Goal: Information Seeking & Learning: Learn about a topic

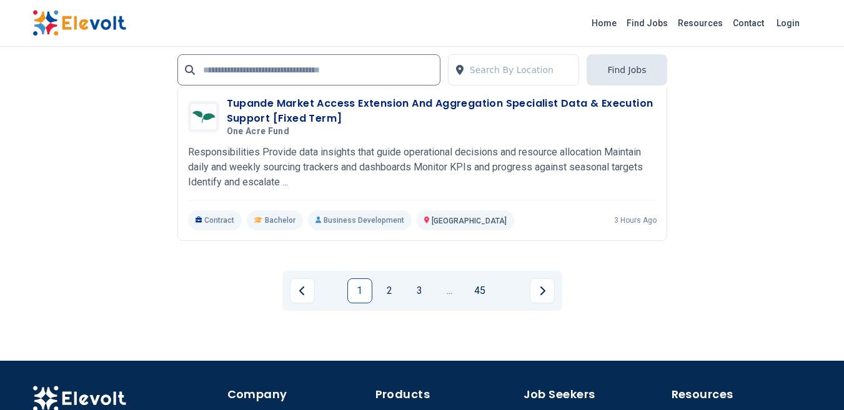
scroll to position [2765, 0]
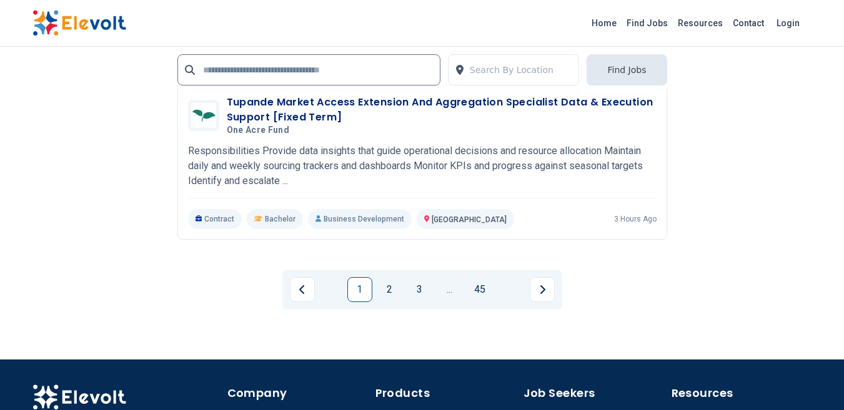
click at [389, 289] on link "2" at bounding box center [389, 289] width 25 height 25
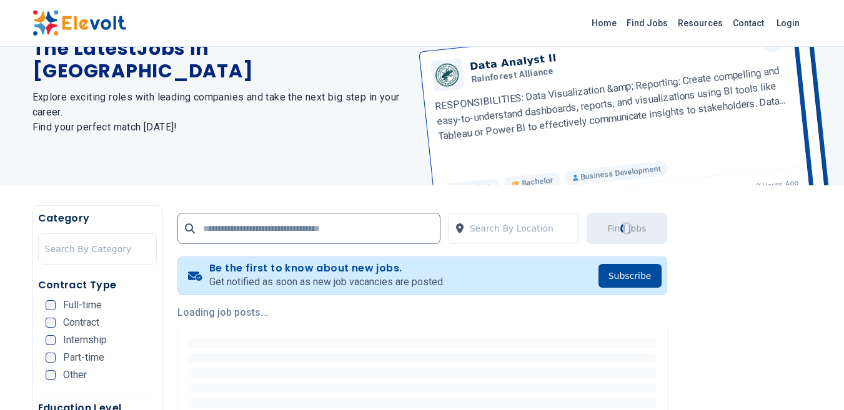
scroll to position [0, 0]
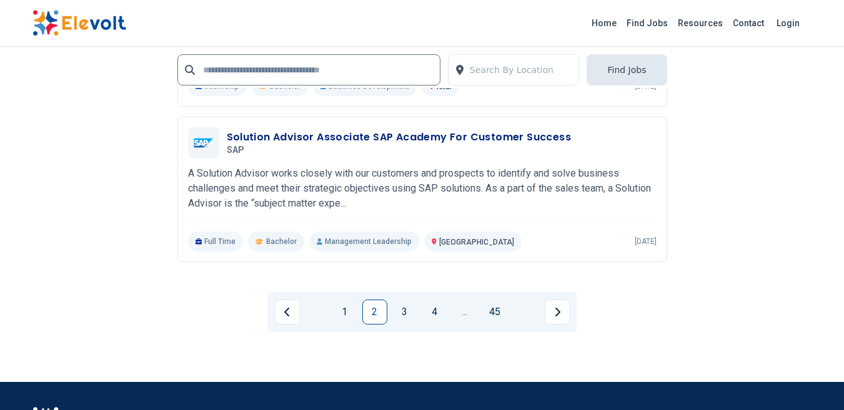
scroll to position [2768, 0]
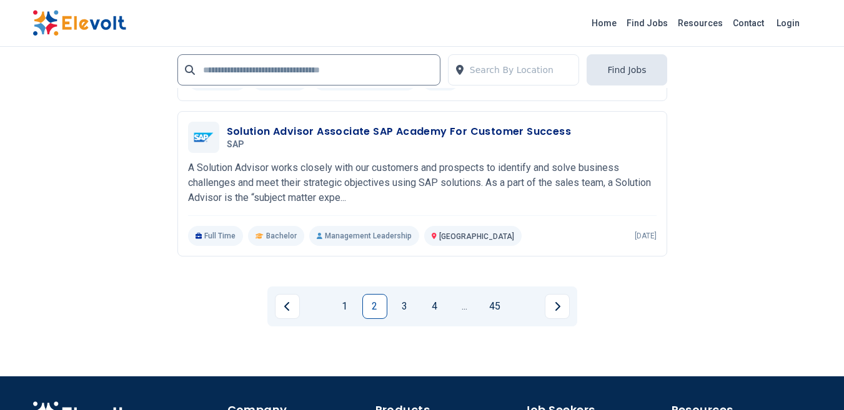
click at [404, 307] on link "3" at bounding box center [404, 306] width 25 height 25
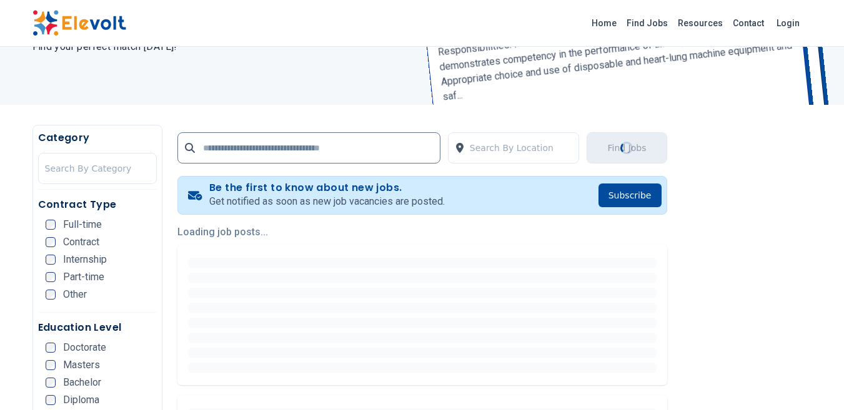
scroll to position [0, 0]
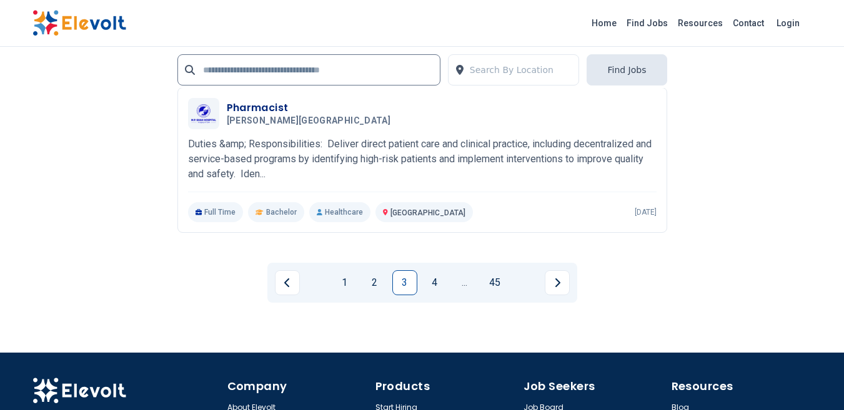
scroll to position [2574, 0]
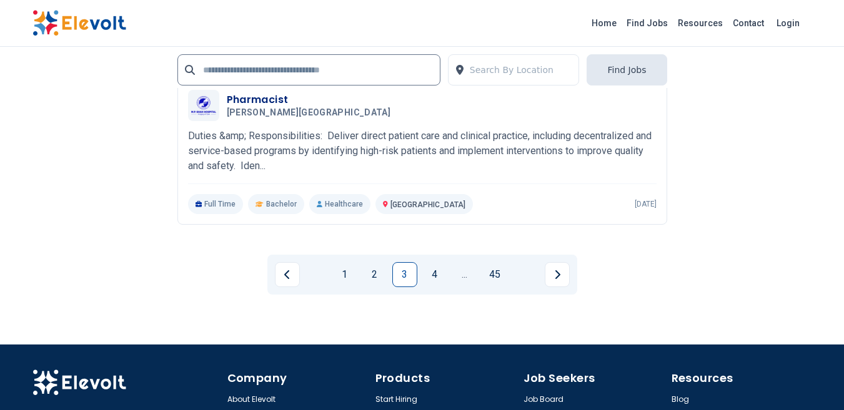
click at [434, 277] on link "4" at bounding box center [434, 274] width 25 height 25
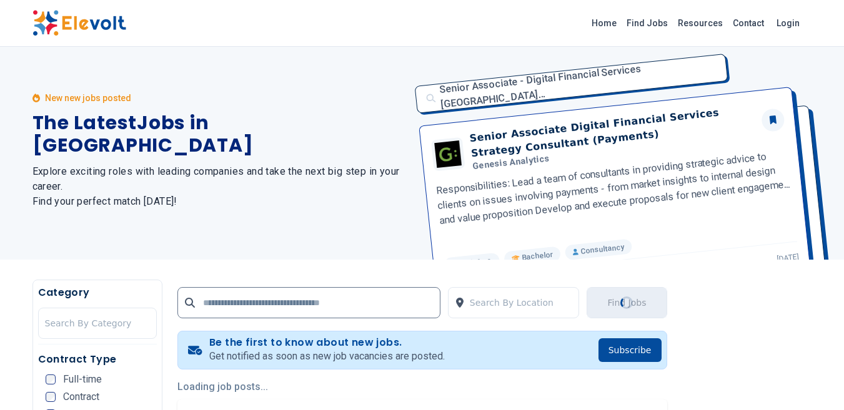
scroll to position [0, 0]
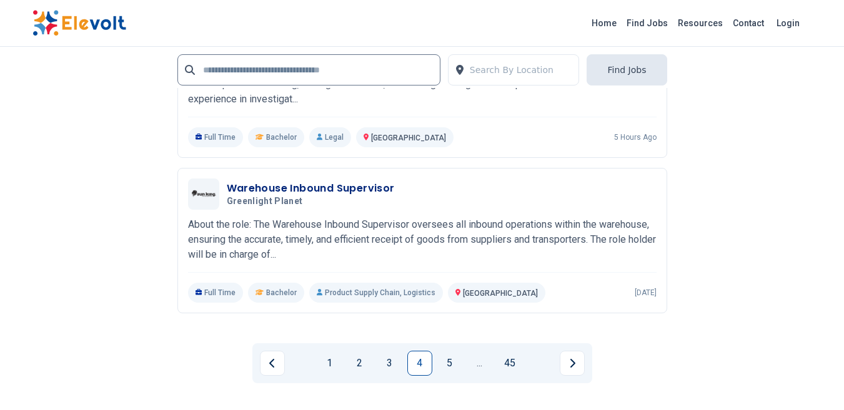
scroll to position [2638, 0]
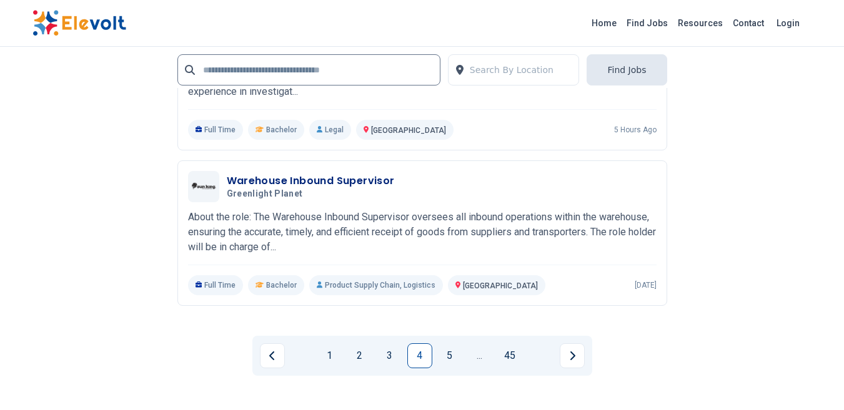
click at [449, 345] on link "5" at bounding box center [449, 356] width 25 height 25
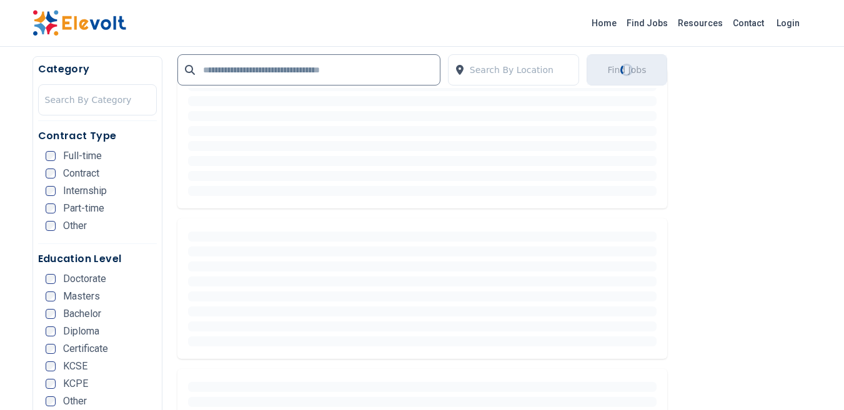
scroll to position [367, 0]
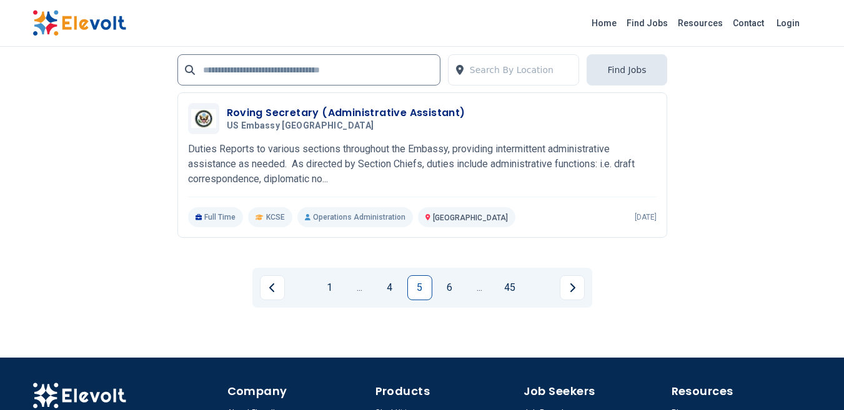
scroll to position [2658, 0]
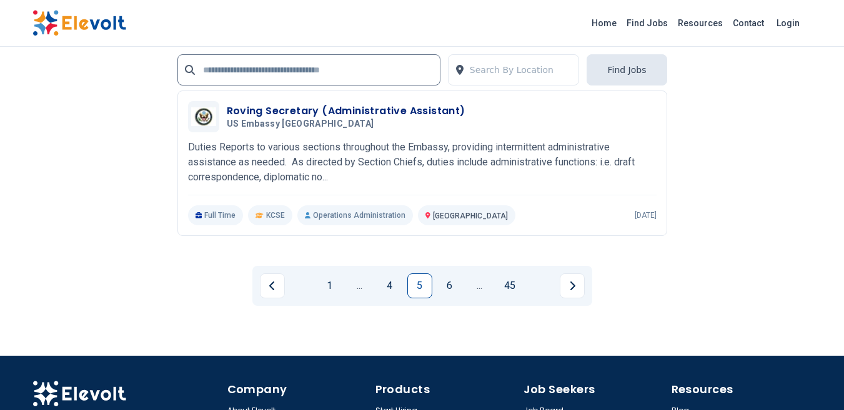
click at [449, 290] on link "6" at bounding box center [449, 286] width 25 height 25
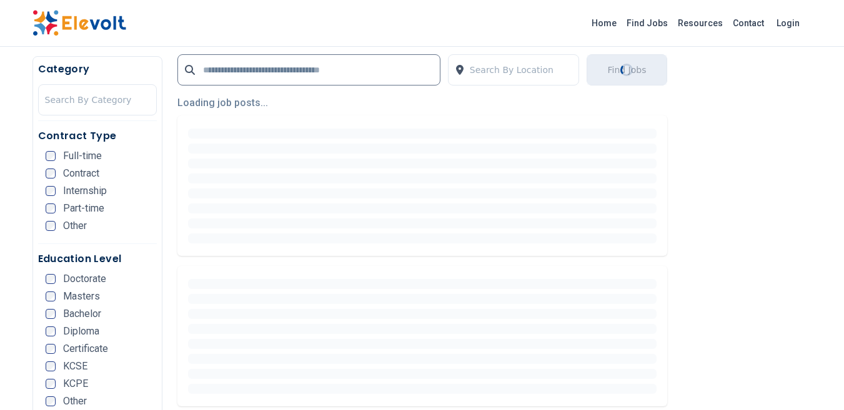
scroll to position [340, 0]
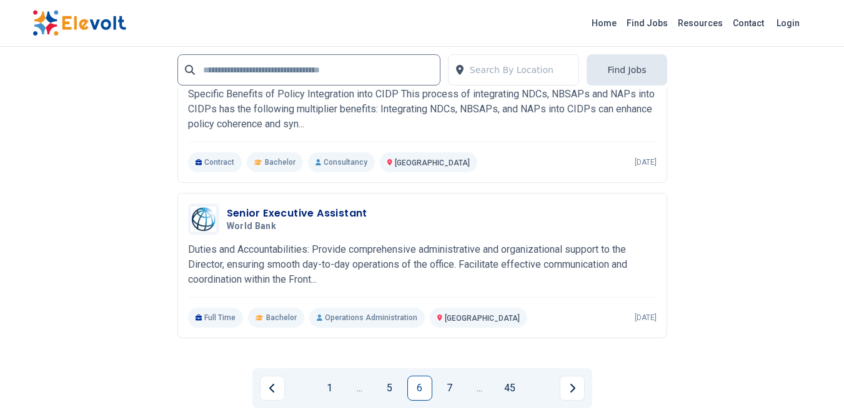
scroll to position [2584, 0]
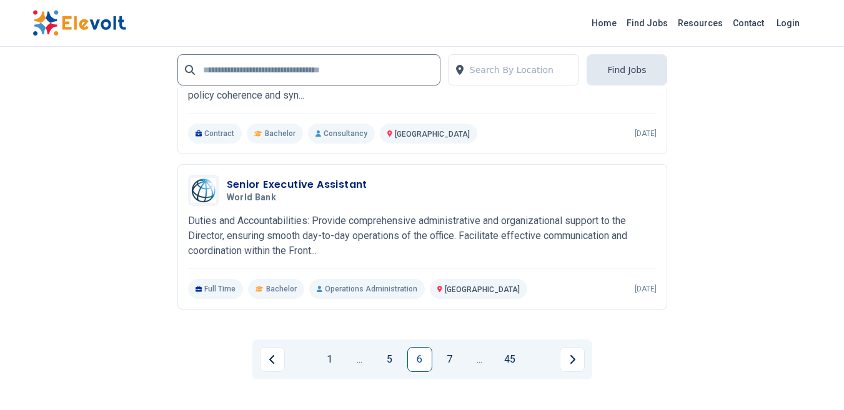
click at [235, 232] on p "Duties and Accountabilities: Provide comprehensive administrative and organizat…" at bounding box center [422, 236] width 469 height 45
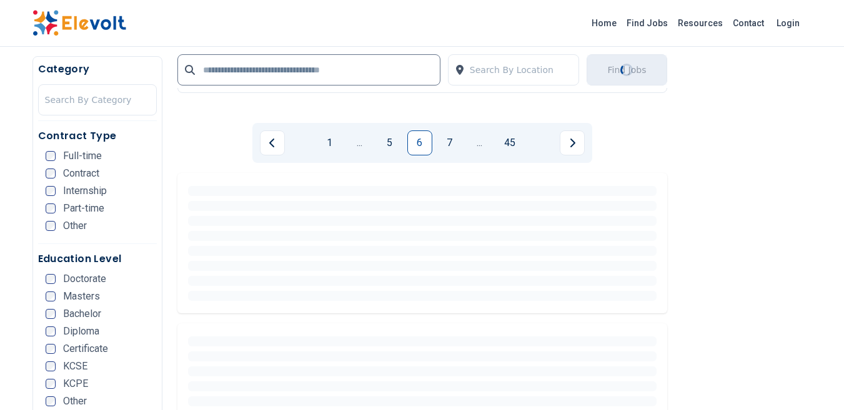
click at [449, 142] on link "7" at bounding box center [449, 143] width 25 height 25
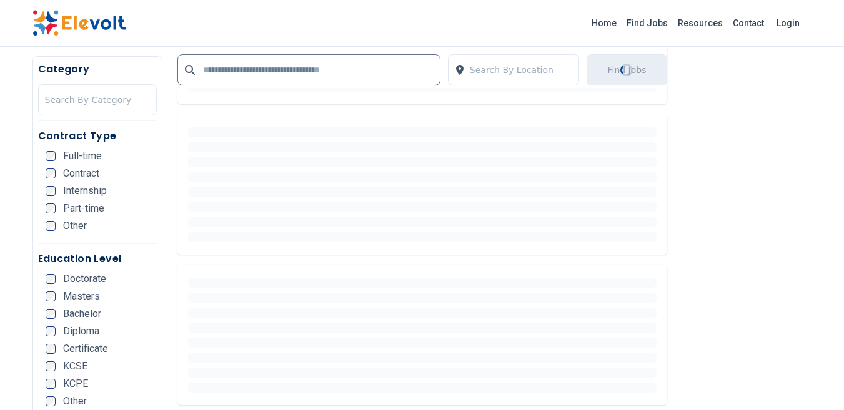
scroll to position [0, 0]
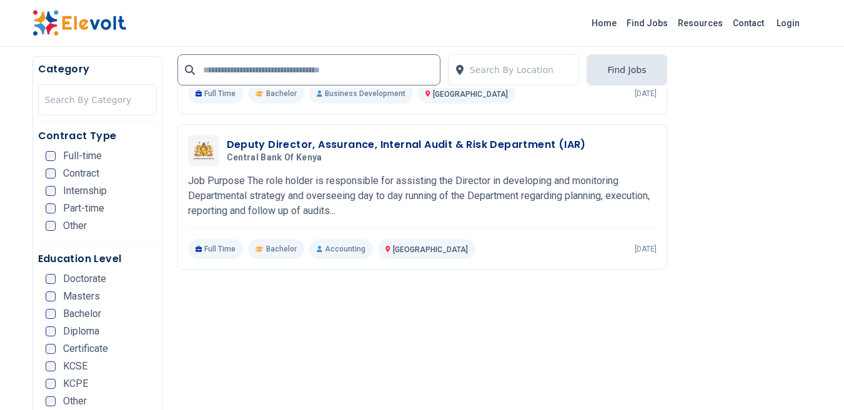
scroll to position [1557, 0]
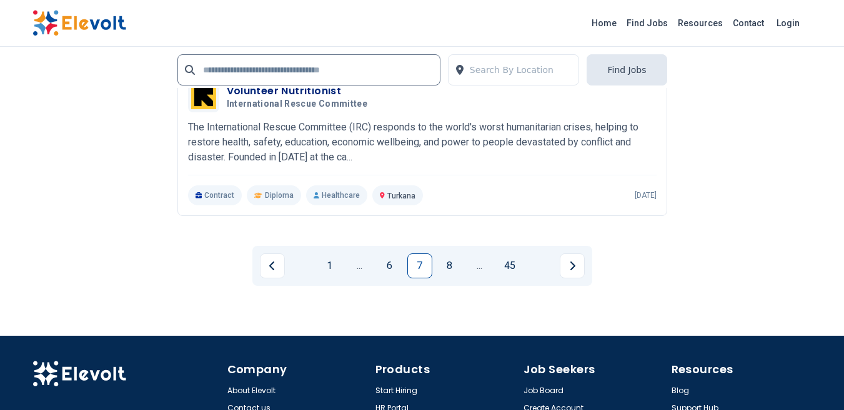
click at [449, 267] on link "8" at bounding box center [449, 266] width 25 height 25
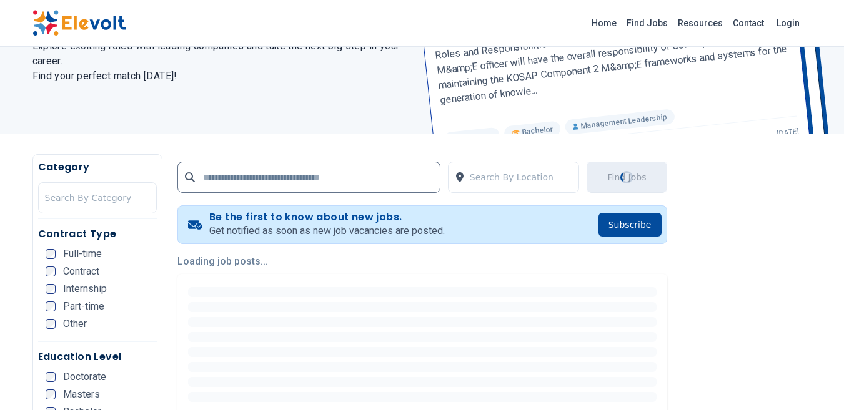
scroll to position [136, 0]
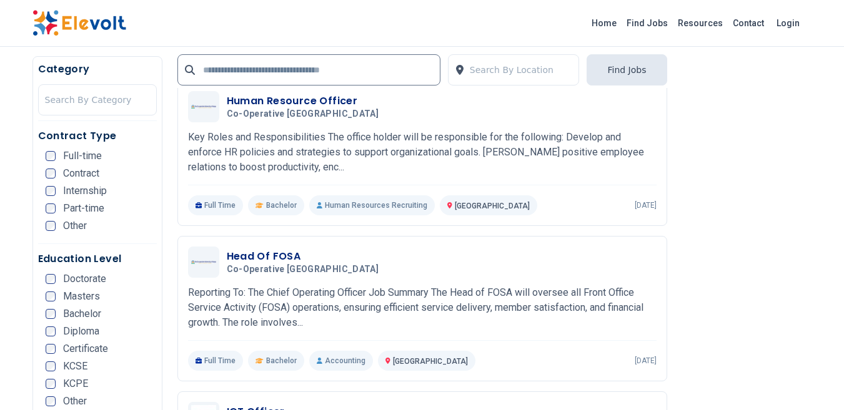
scroll to position [289, 0]
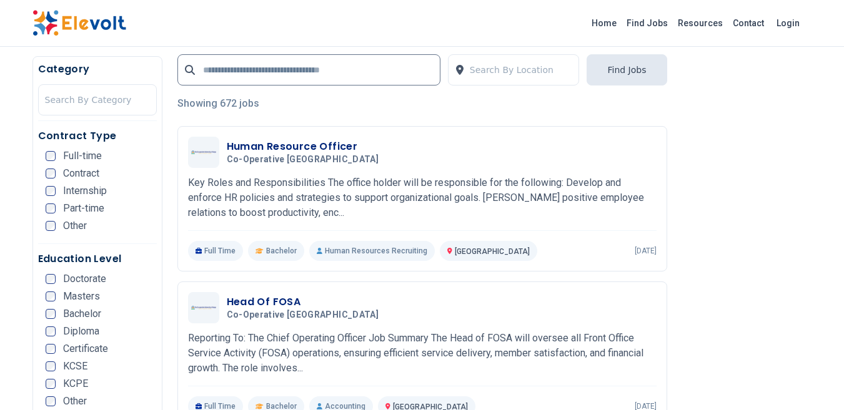
click at [273, 149] on h3 "Human Resource Officer" at bounding box center [305, 146] width 157 height 15
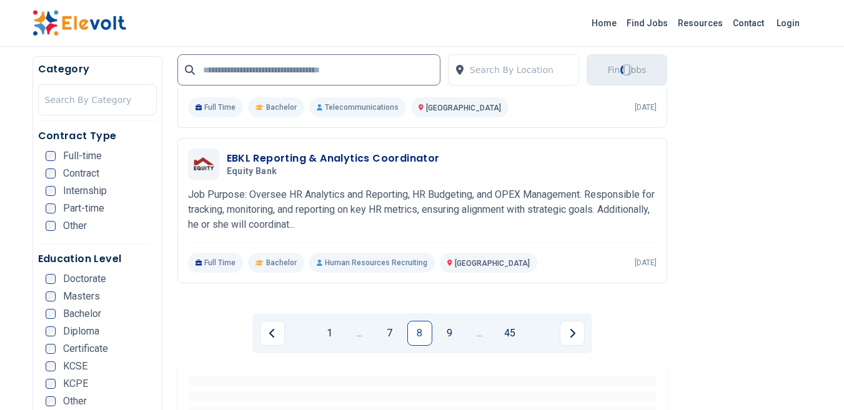
scroll to position [2611, 0]
click at [449, 332] on link "9" at bounding box center [449, 332] width 25 height 25
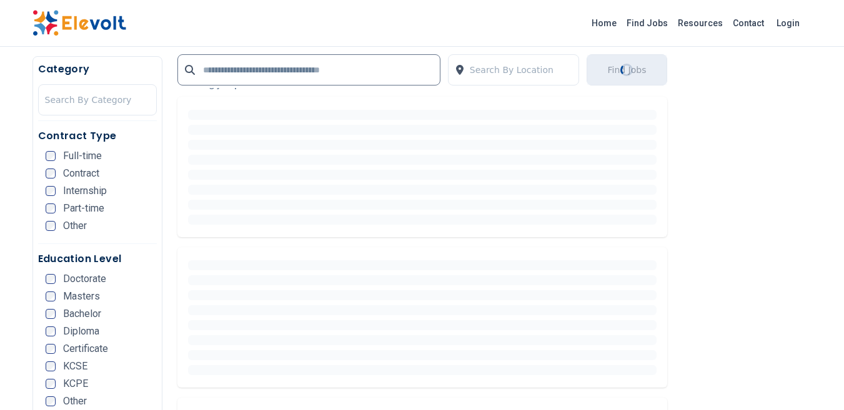
scroll to position [0, 0]
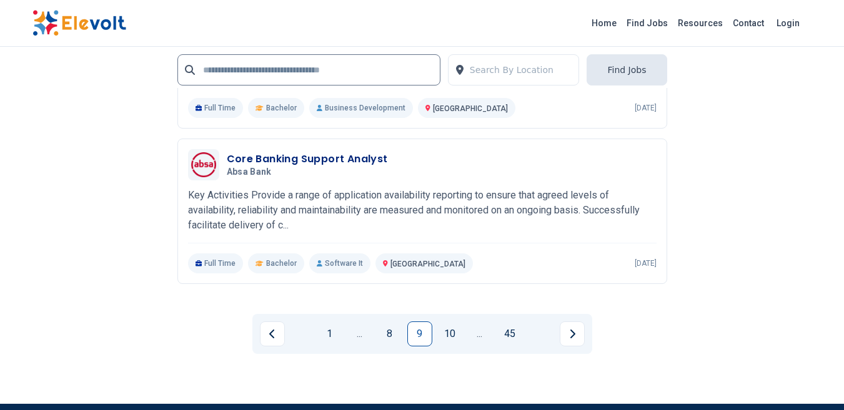
scroll to position [2515, 0]
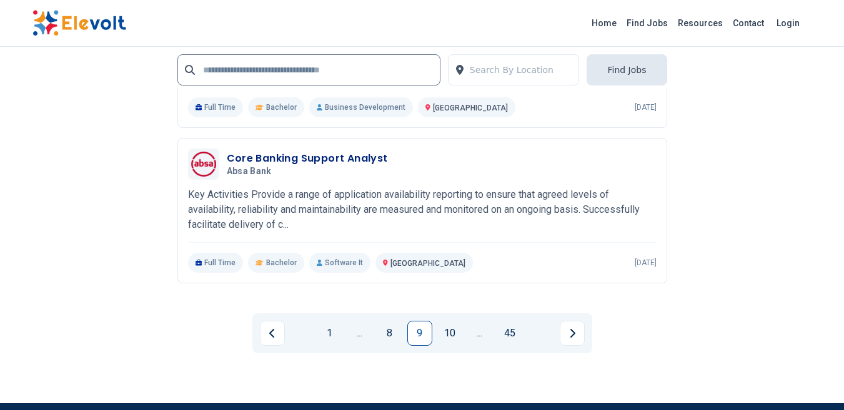
click at [450, 334] on link "10" at bounding box center [449, 333] width 25 height 25
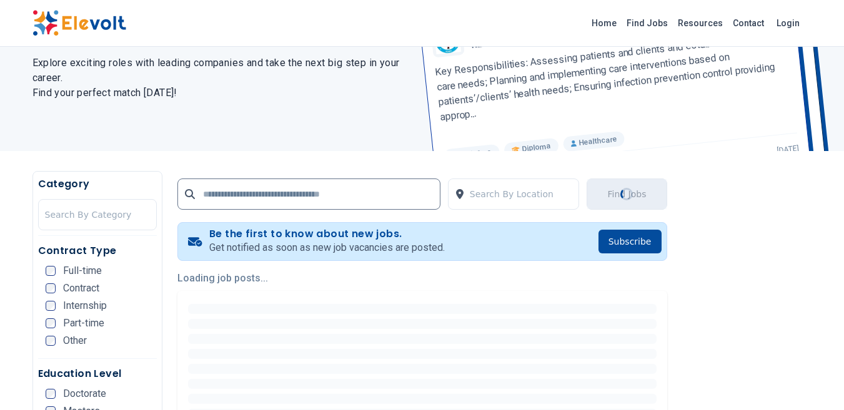
scroll to position [0, 0]
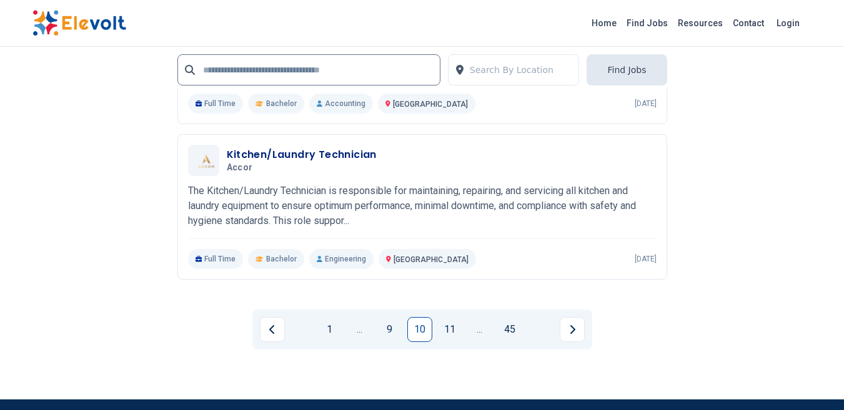
scroll to position [2563, 0]
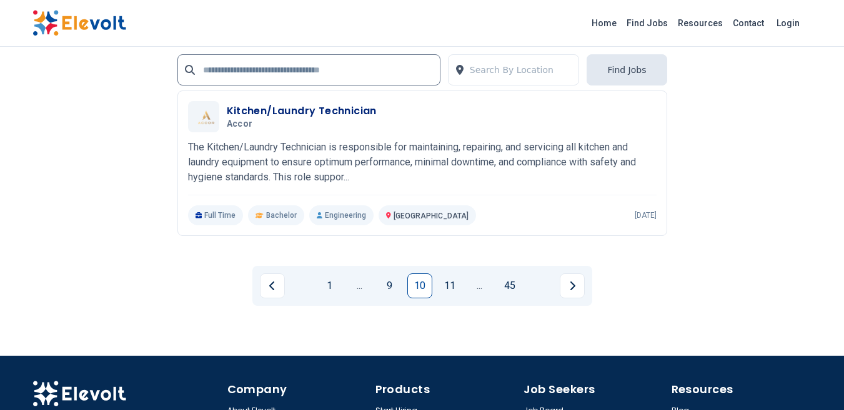
click at [449, 280] on link "11" at bounding box center [449, 286] width 25 height 25
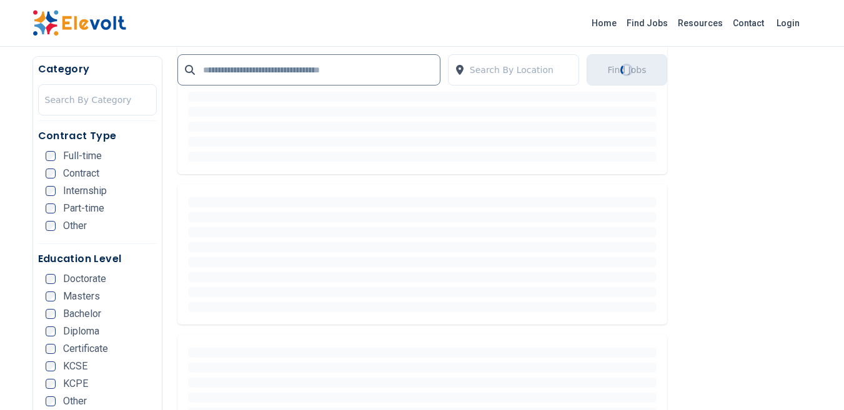
scroll to position [0, 0]
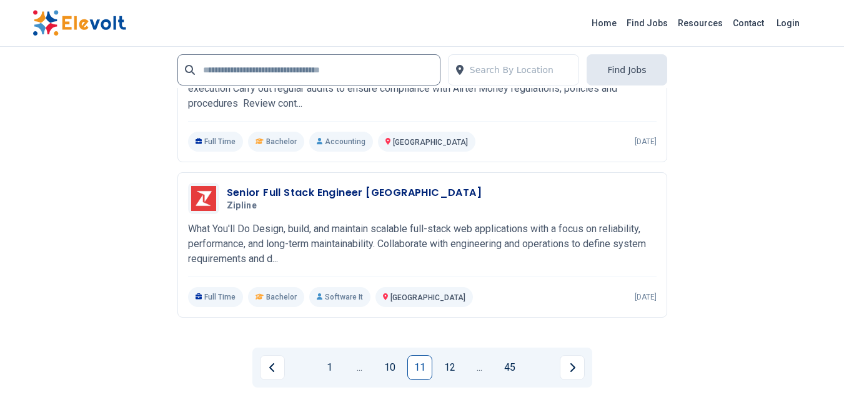
scroll to position [2508, 0]
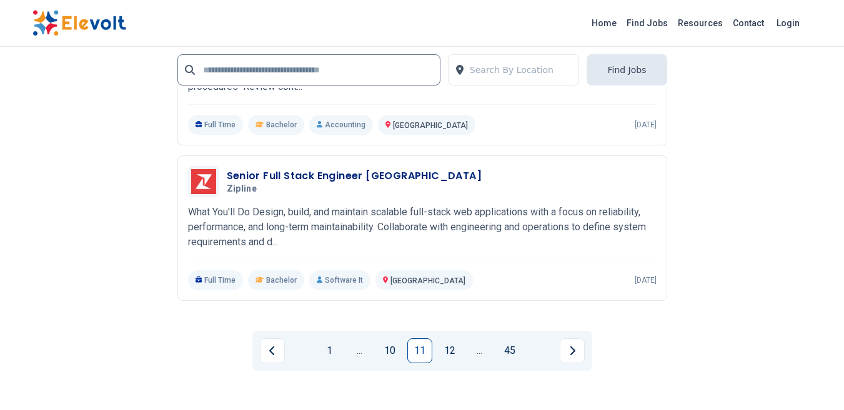
click at [447, 340] on link "12" at bounding box center [449, 351] width 25 height 25
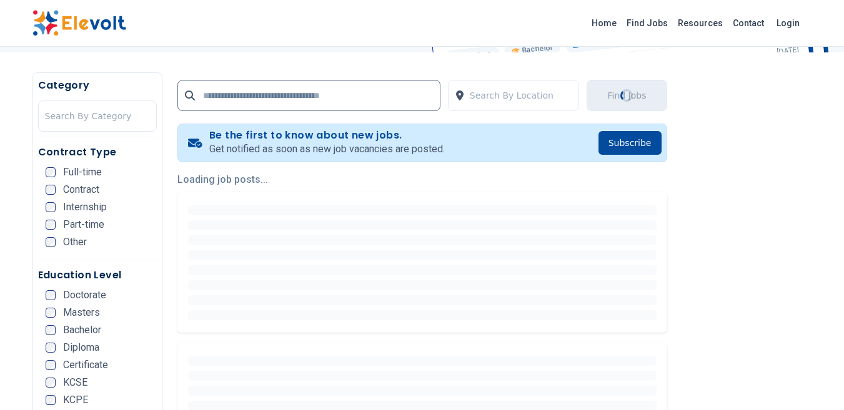
scroll to position [216, 0]
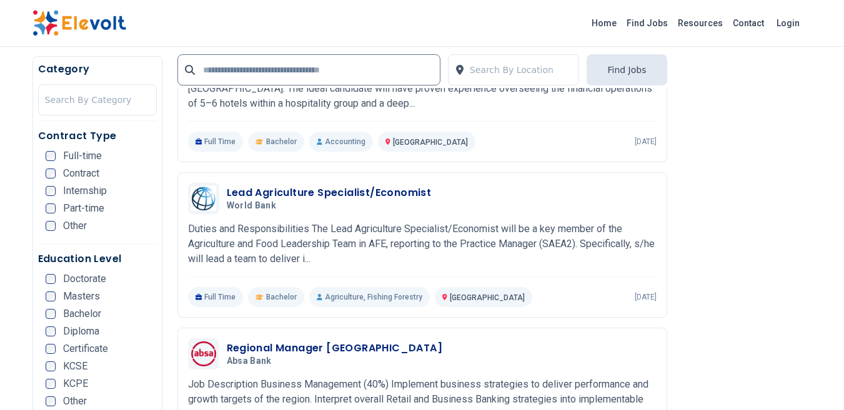
scroll to position [399, 0]
click at [598, 241] on p "Duties and Responsibilities The Lead Agriculture Specialist/Economist will be a…" at bounding box center [422, 243] width 469 height 45
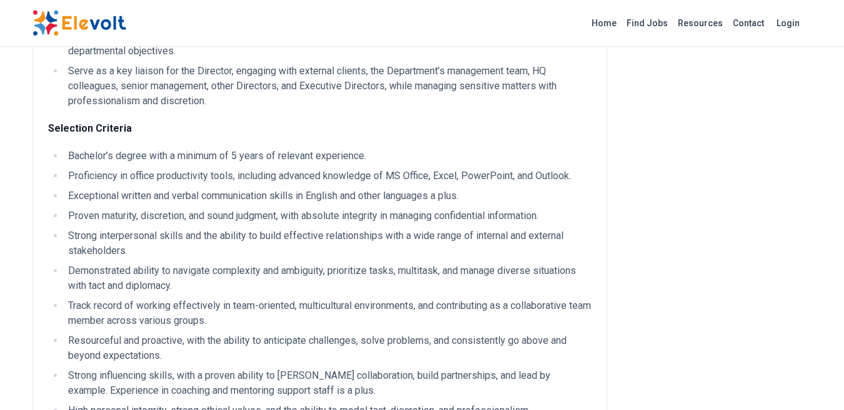
scroll to position [409, 0]
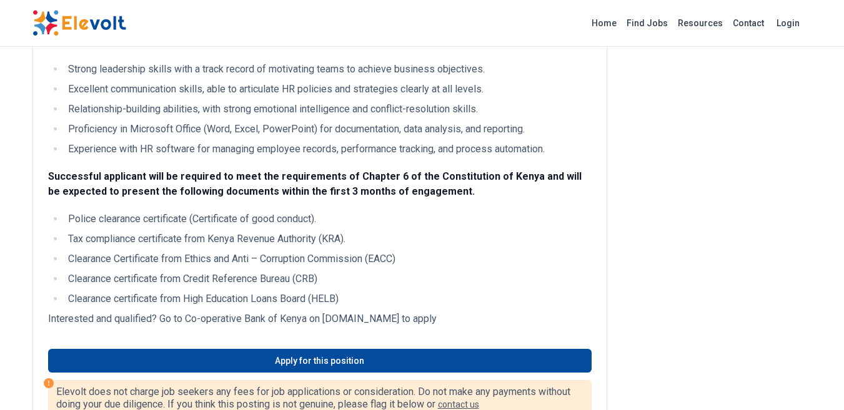
scroll to position [620, 0]
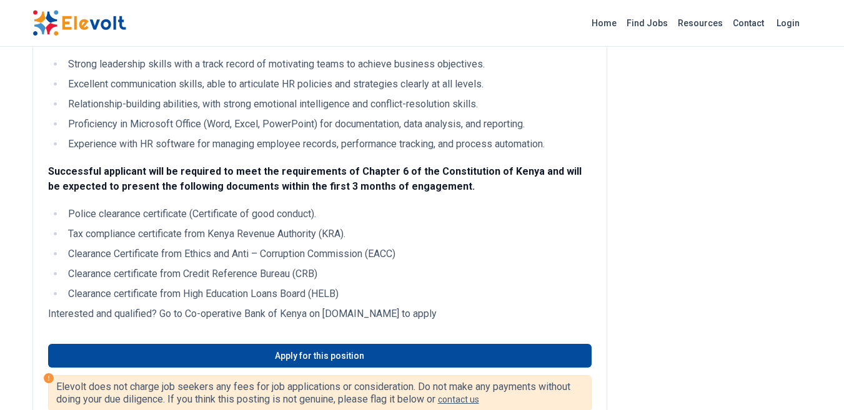
click at [282, 344] on link "Apply for this position" at bounding box center [320, 356] width 544 height 24
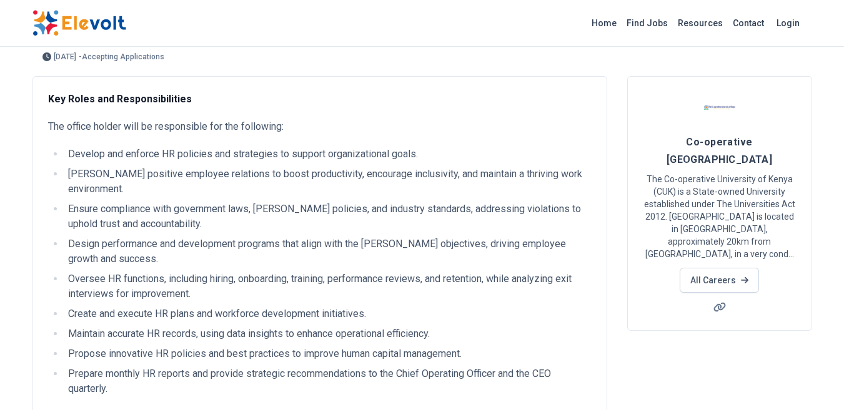
scroll to position [0, 0]
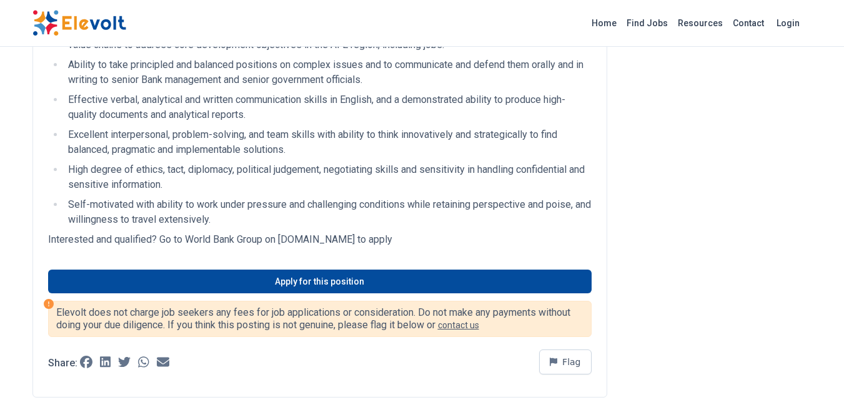
scroll to position [763, 0]
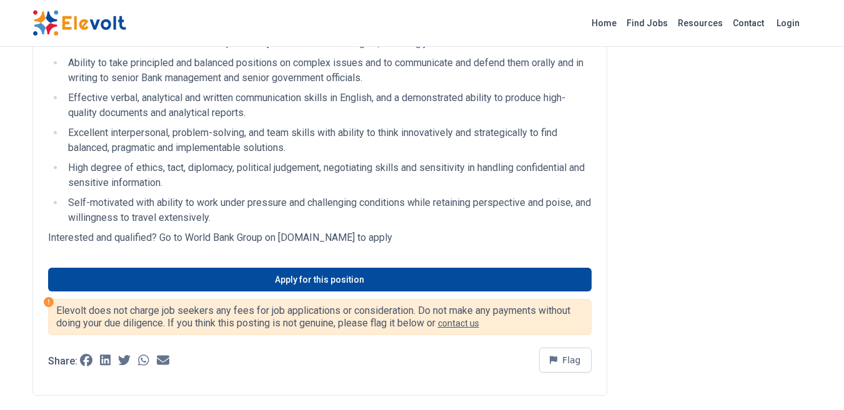
click at [104, 355] on icon at bounding box center [105, 360] width 11 height 11
